Goal: Navigation & Orientation: Find specific page/section

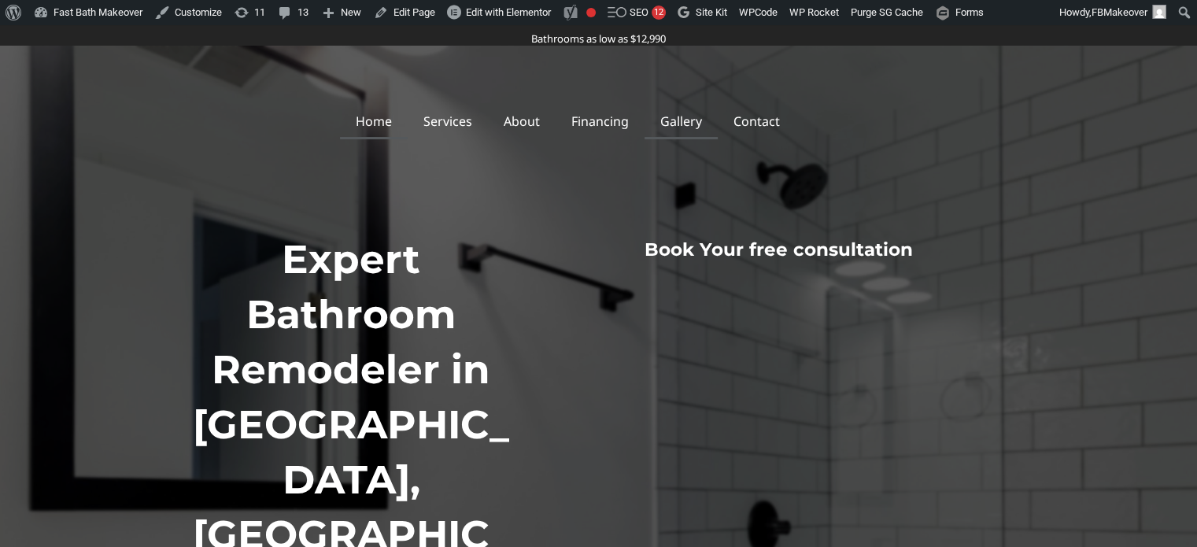
click at [690, 125] on link "Gallery" at bounding box center [680, 121] width 73 height 36
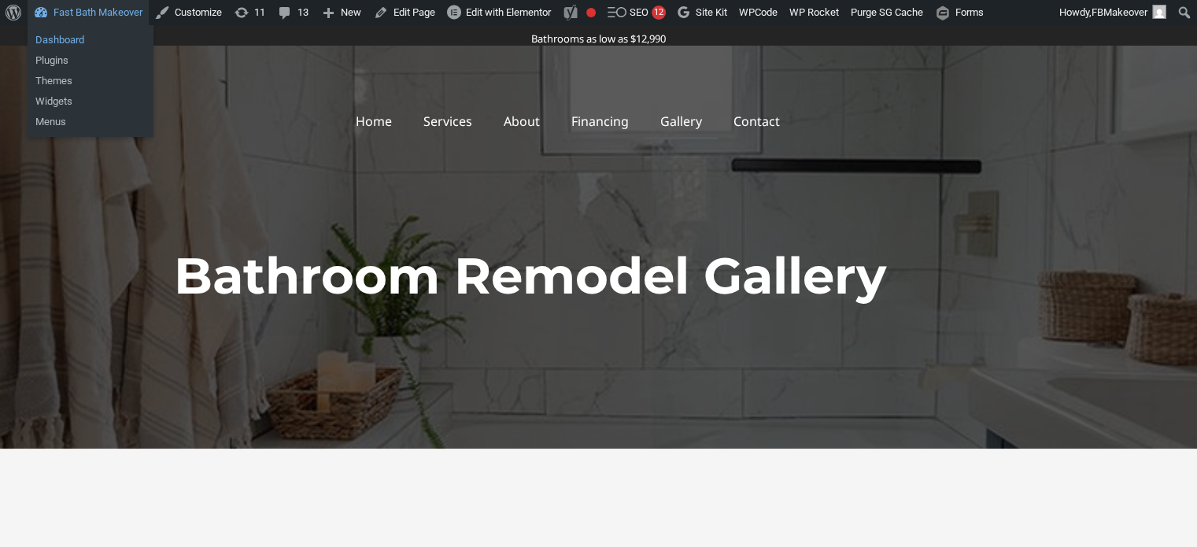
click at [43, 35] on link "Dashboard" at bounding box center [91, 40] width 126 height 20
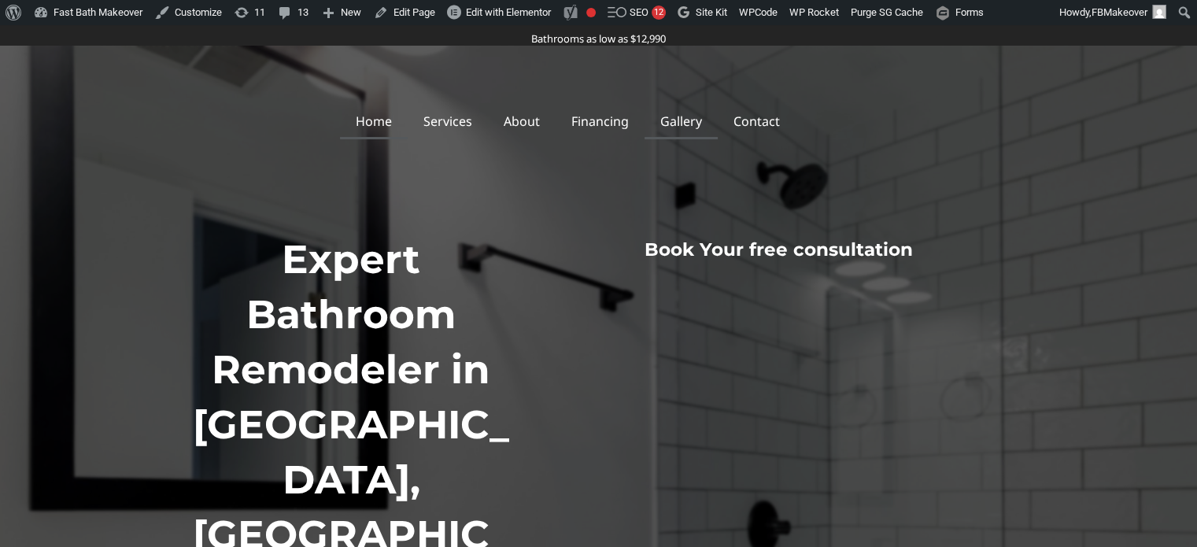
click at [677, 116] on link "Gallery" at bounding box center [680, 121] width 73 height 36
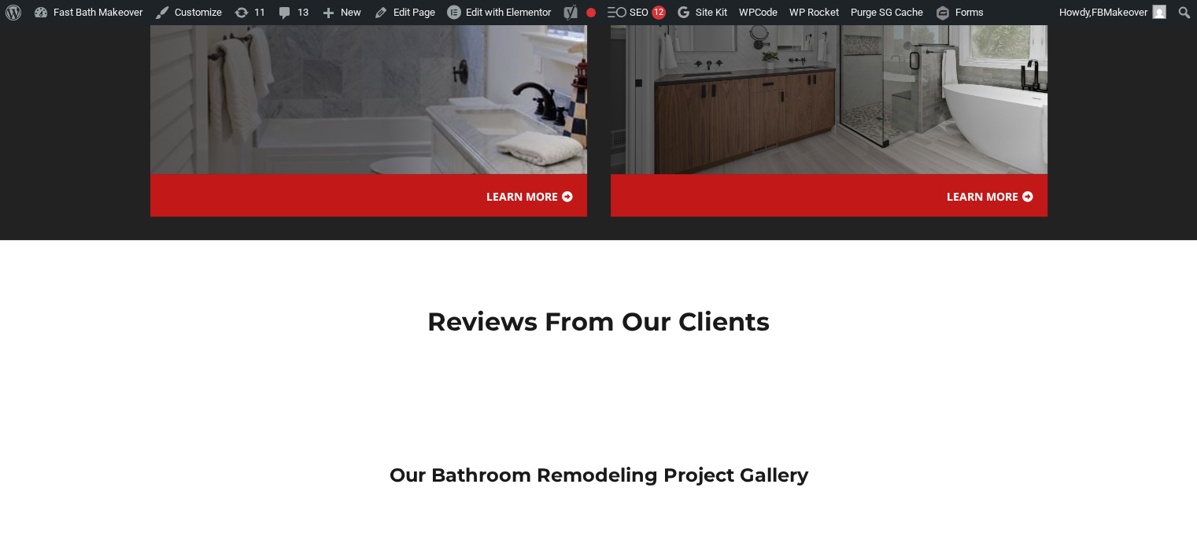
scroll to position [2046, 0]
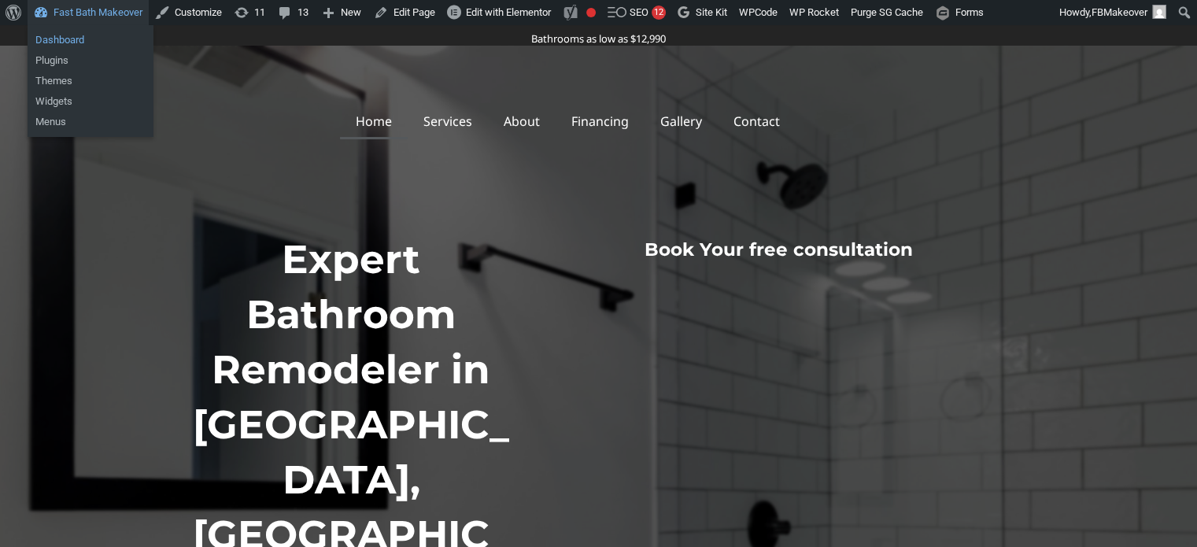
click at [54, 37] on link "Dashboard" at bounding box center [91, 40] width 126 height 20
